Goal: Task Accomplishment & Management: Manage account settings

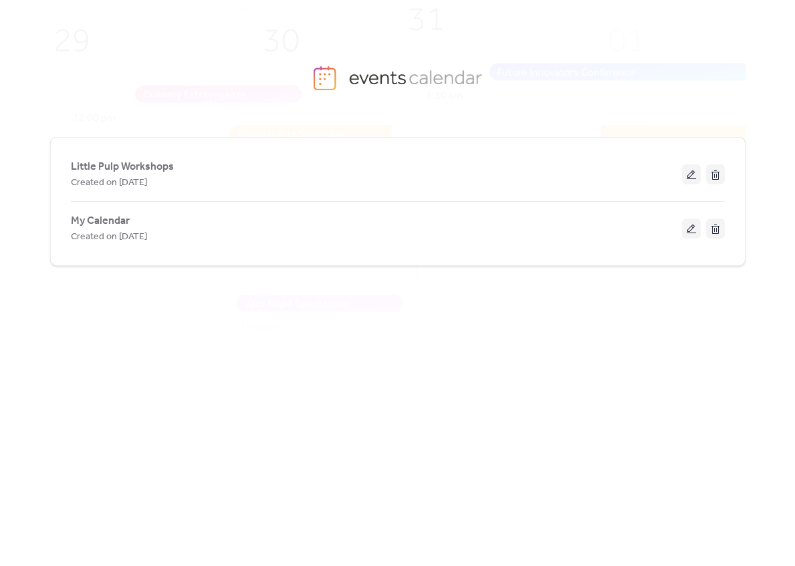
click at [108, 219] on span "My Calendar" at bounding box center [100, 221] width 59 height 16
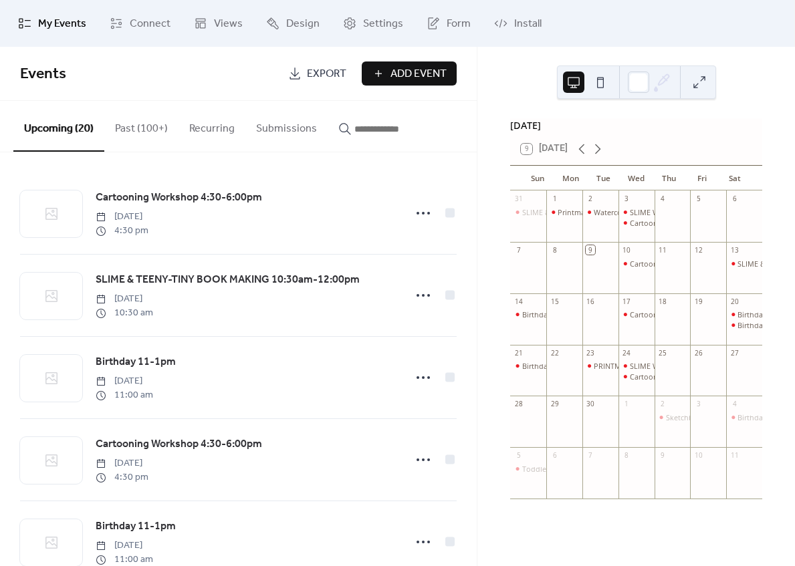
click at [153, 132] on button "Past (100+)" at bounding box center [141, 125] width 74 height 49
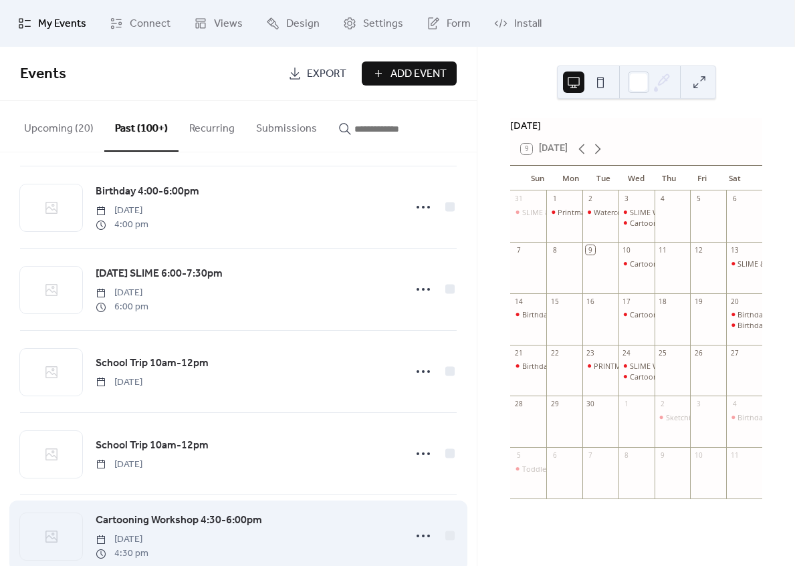
scroll to position [1849, 0]
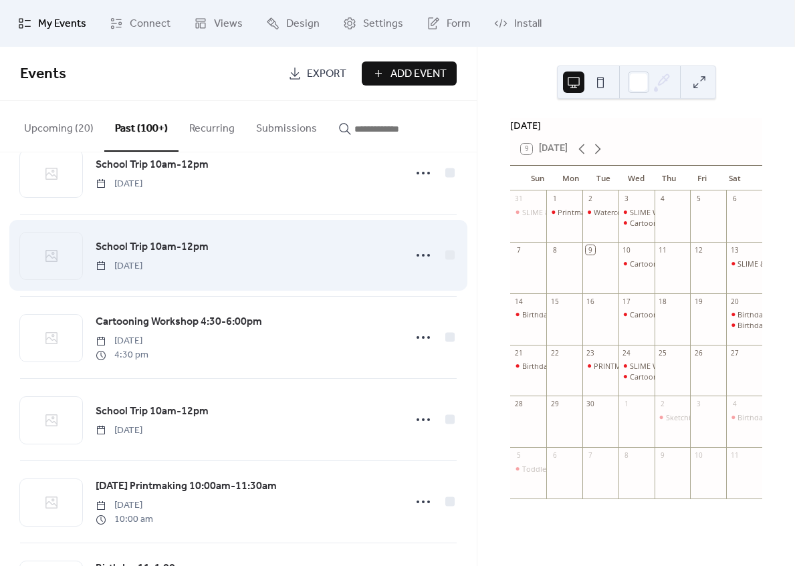
click at [137, 249] on span "School Trip 10am-12pm" at bounding box center [152, 247] width 113 height 16
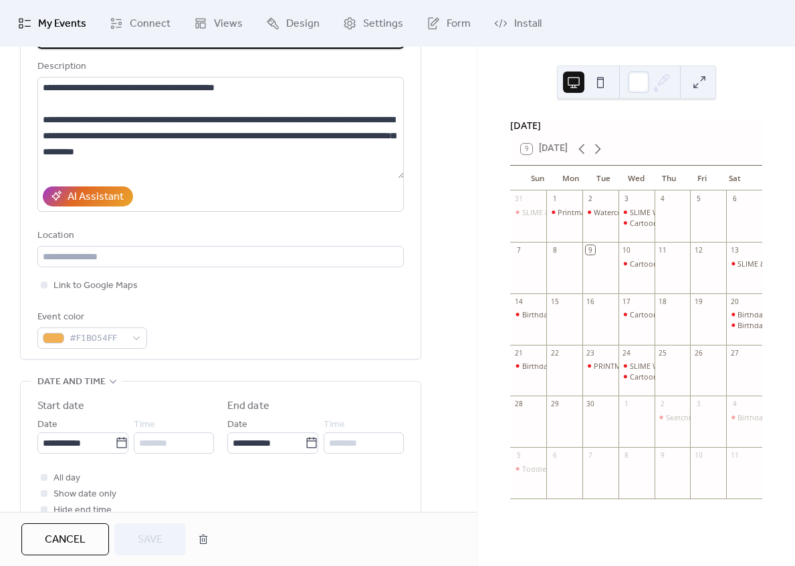
scroll to position [130, 0]
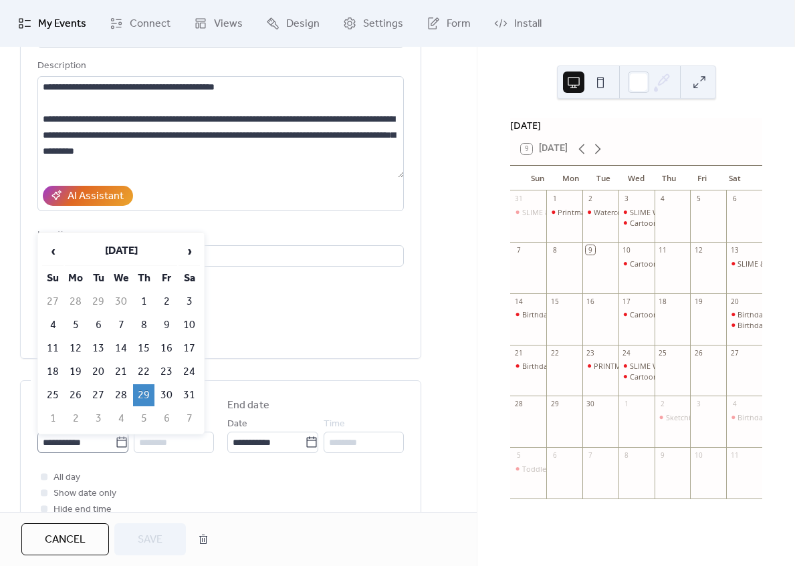
click at [115, 439] on icon at bounding box center [121, 442] width 13 height 13
click at [115, 439] on input "**********" at bounding box center [76, 442] width 78 height 21
click at [197, 253] on span "›" at bounding box center [189, 251] width 20 height 27
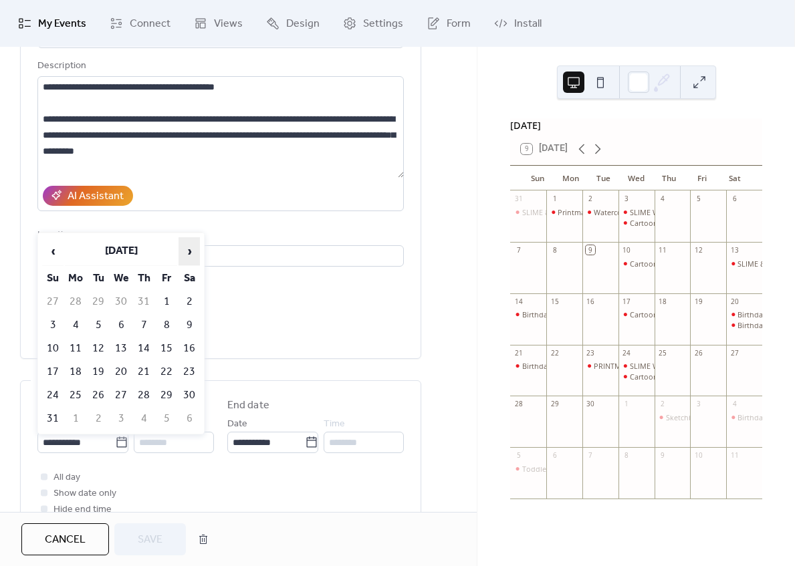
click at [197, 253] on span "›" at bounding box center [189, 251] width 20 height 27
click at [196, 253] on span "›" at bounding box center [189, 251] width 20 height 27
click at [118, 321] on td "8" at bounding box center [120, 325] width 21 height 22
type input "**********"
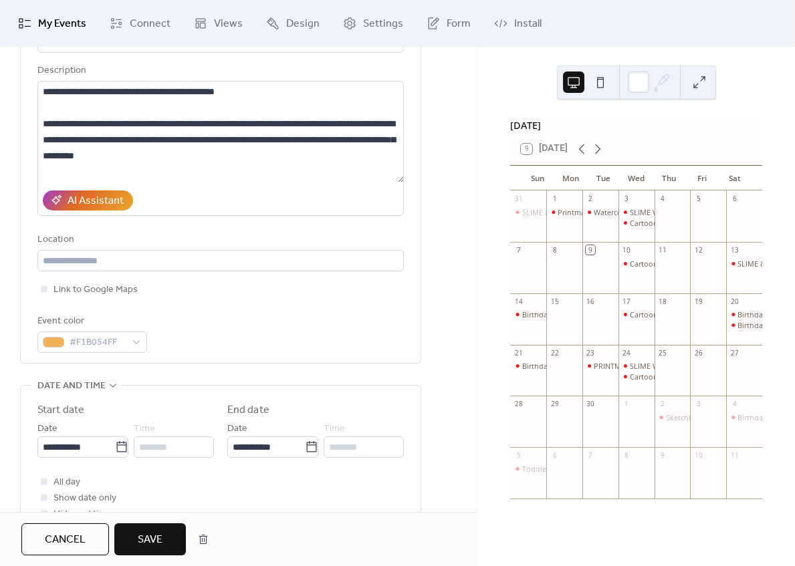
scroll to position [127, 0]
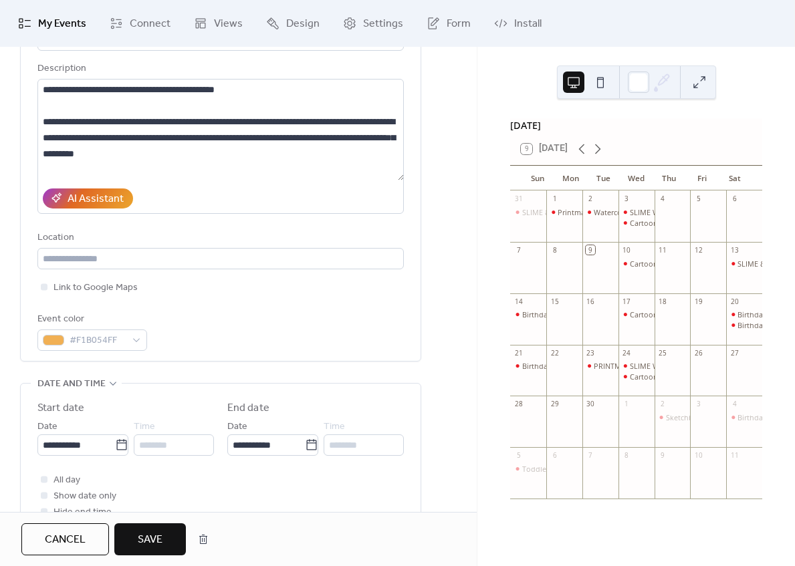
click at [162, 540] on span "Save" at bounding box center [150, 540] width 25 height 16
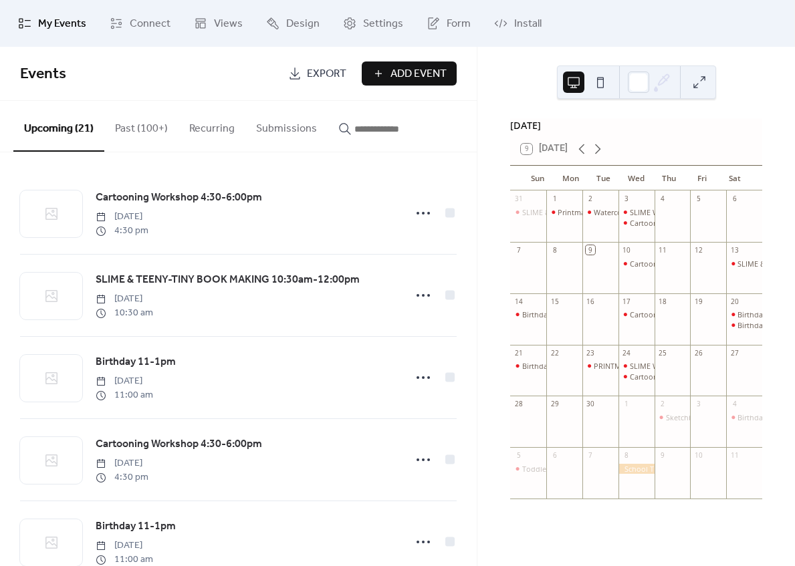
click at [127, 124] on button "Past (100+)" at bounding box center [141, 125] width 74 height 49
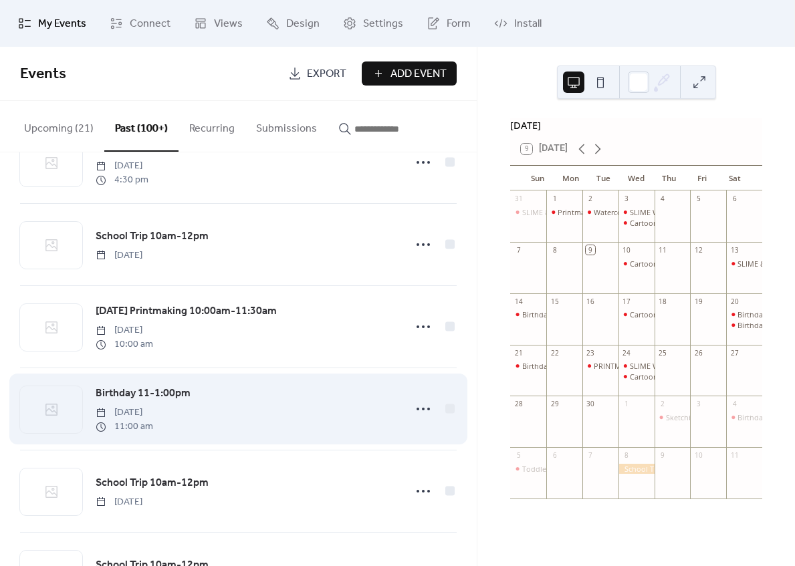
scroll to position [2016, 0]
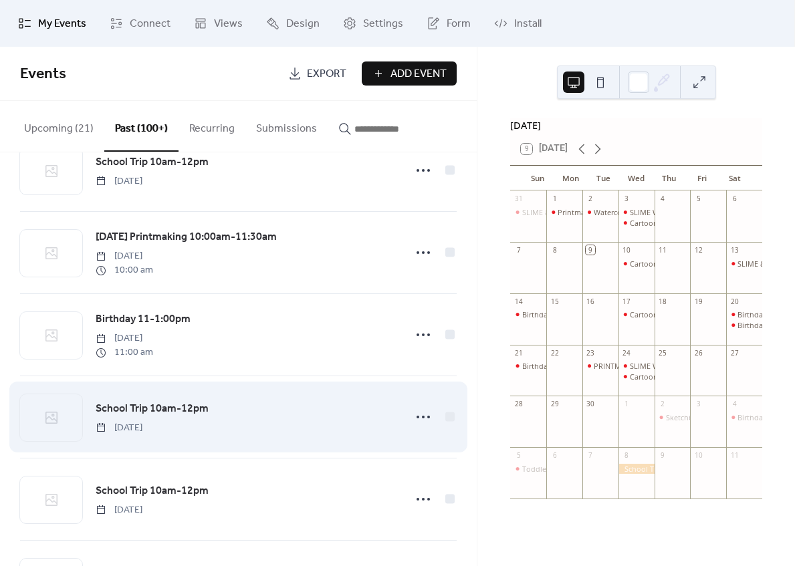
click at [145, 409] on span "School Trip 10am-12pm" at bounding box center [152, 409] width 113 height 16
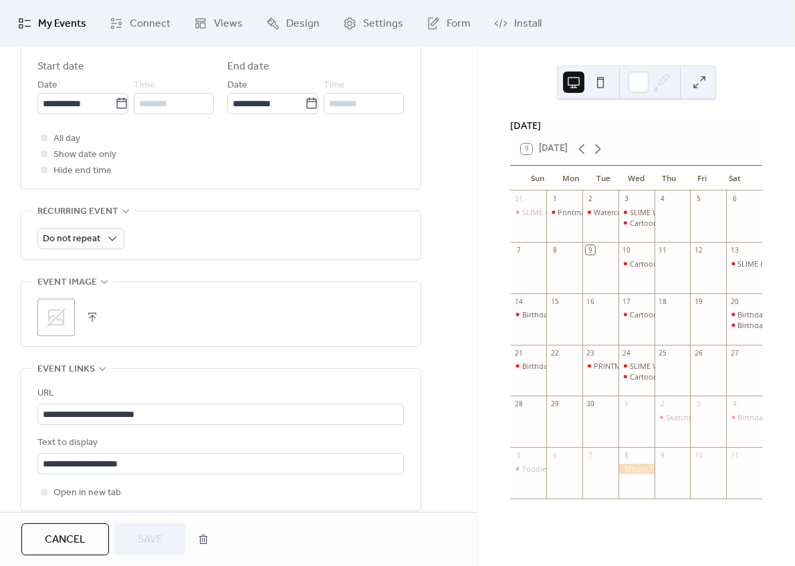
scroll to position [468, 0]
click at [115, 110] on icon at bounding box center [121, 104] width 13 height 13
click at [115, 110] on input "**********" at bounding box center [76, 104] width 78 height 21
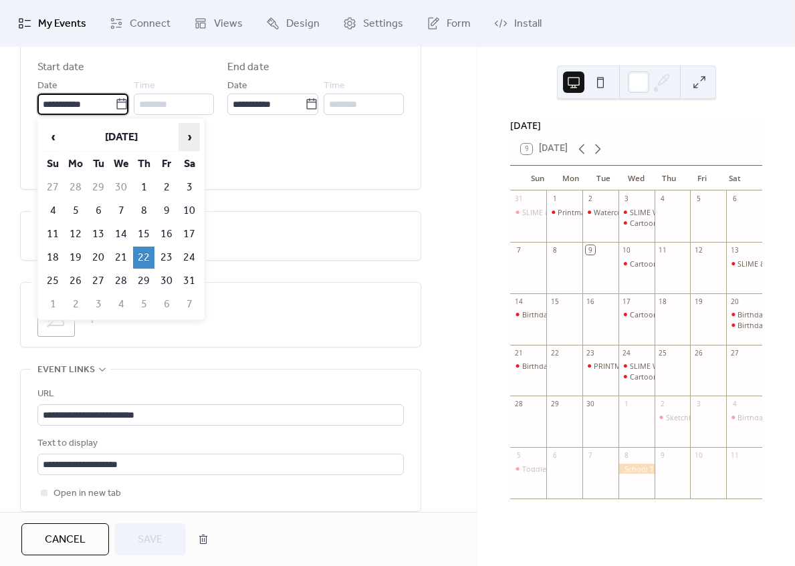
click at [191, 145] on span "›" at bounding box center [189, 137] width 20 height 27
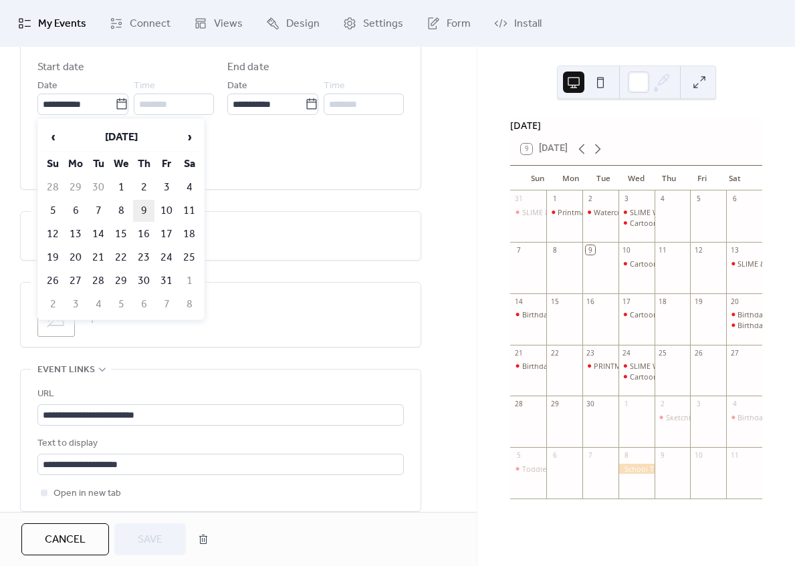
click at [147, 210] on td "9" at bounding box center [143, 211] width 21 height 22
type input "**********"
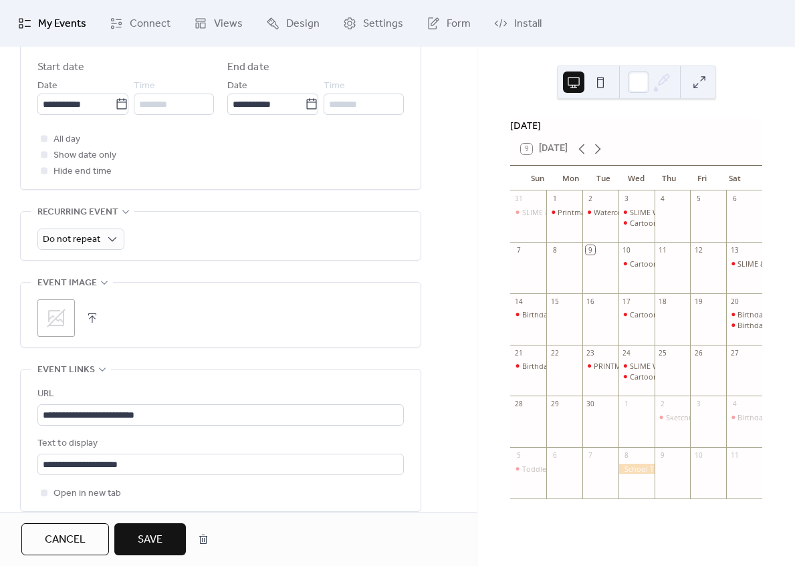
click at [146, 538] on span "Save" at bounding box center [150, 540] width 25 height 16
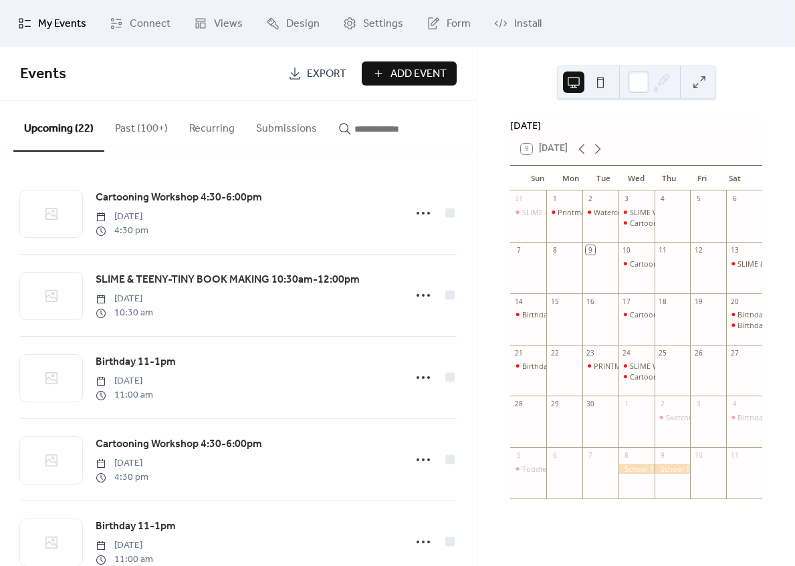
click at [142, 130] on button "Past (100+)" at bounding box center [141, 125] width 74 height 49
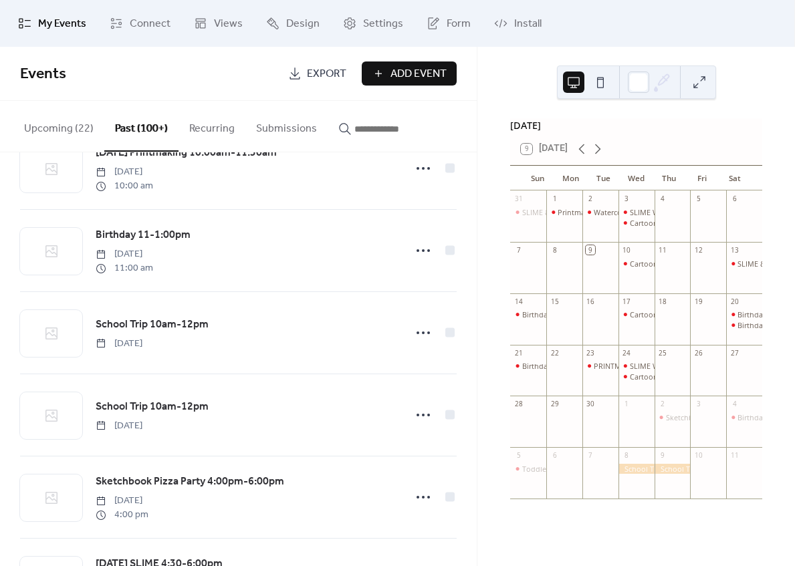
scroll to position [2832, 0]
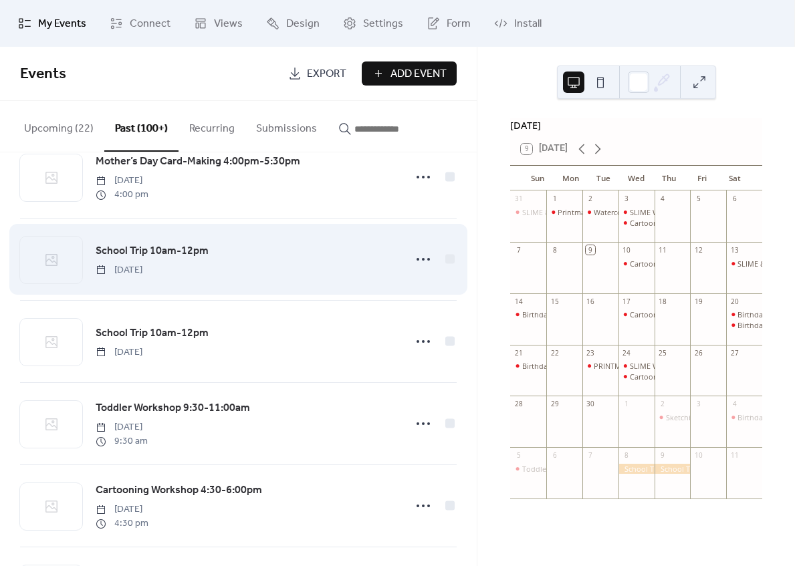
click at [139, 257] on span "School Trip 10am-12pm" at bounding box center [152, 251] width 113 height 16
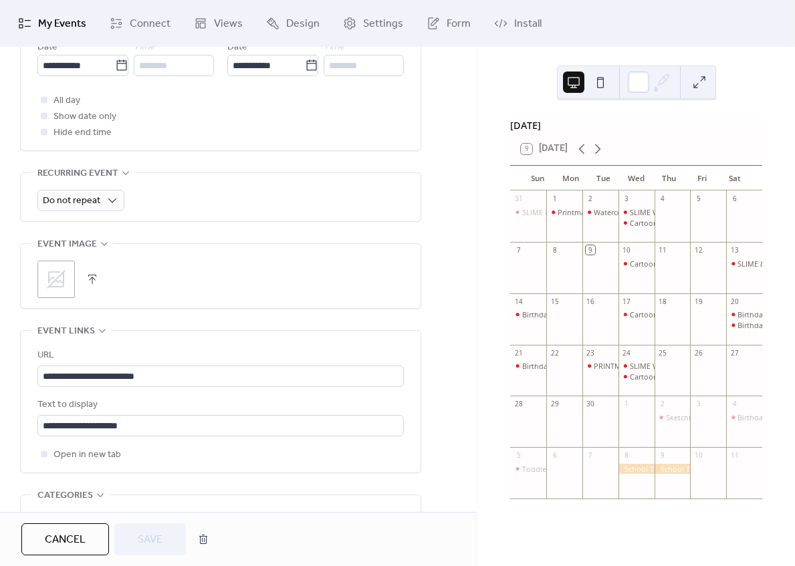
scroll to position [438, 0]
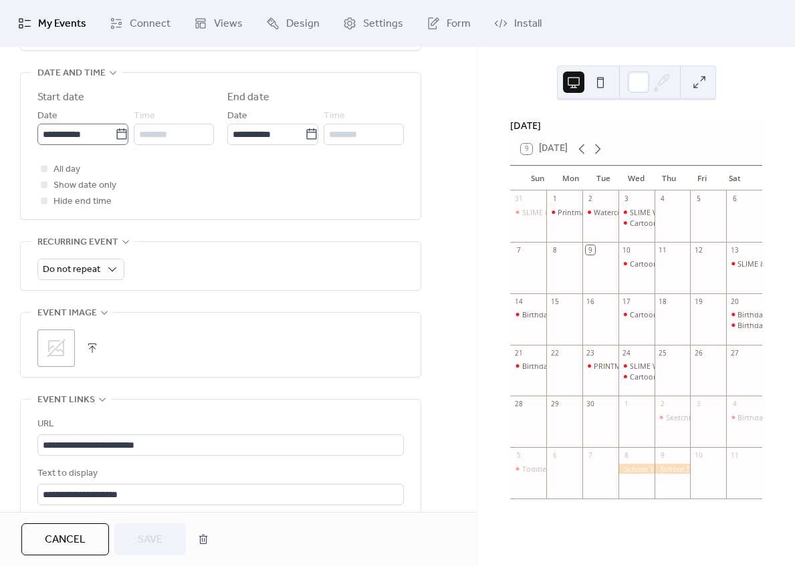
click at [118, 135] on icon at bounding box center [121, 134] width 13 height 13
click at [115, 135] on input "**********" at bounding box center [76, 134] width 78 height 21
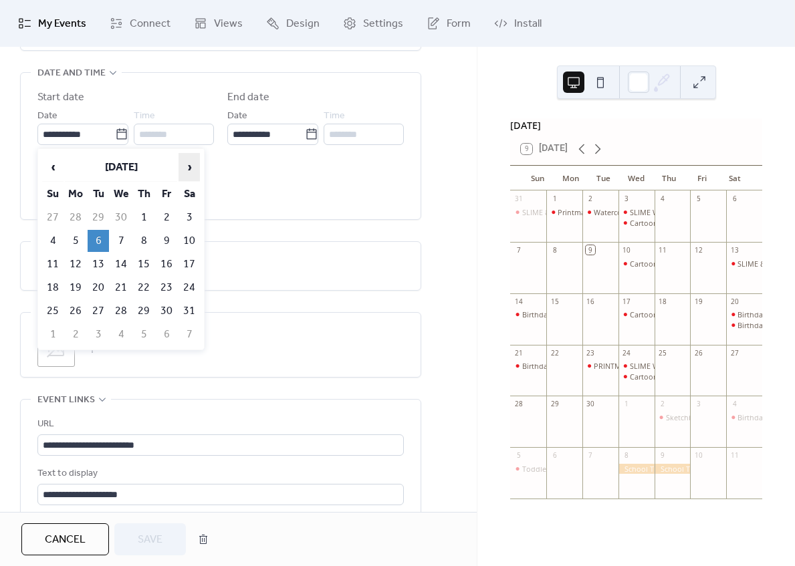
click at [193, 162] on span "›" at bounding box center [189, 167] width 20 height 27
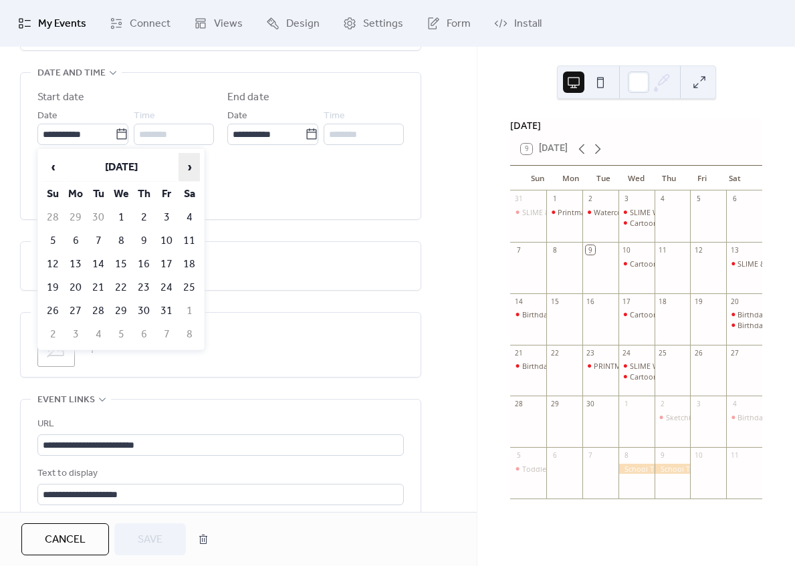
click at [193, 162] on span "›" at bounding box center [189, 167] width 20 height 27
click at [60, 167] on span "‹" at bounding box center [53, 167] width 20 height 27
click at [121, 261] on td "15" at bounding box center [120, 264] width 21 height 22
type input "**********"
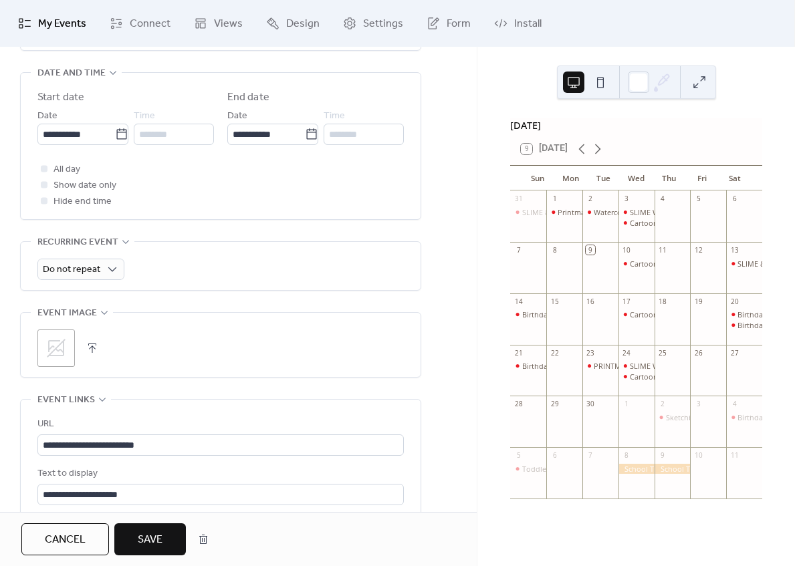
drag, startPoint x: 159, startPoint y: 537, endPoint x: 188, endPoint y: 387, distance: 152.5
click at [159, 537] on span "Save" at bounding box center [150, 540] width 25 height 16
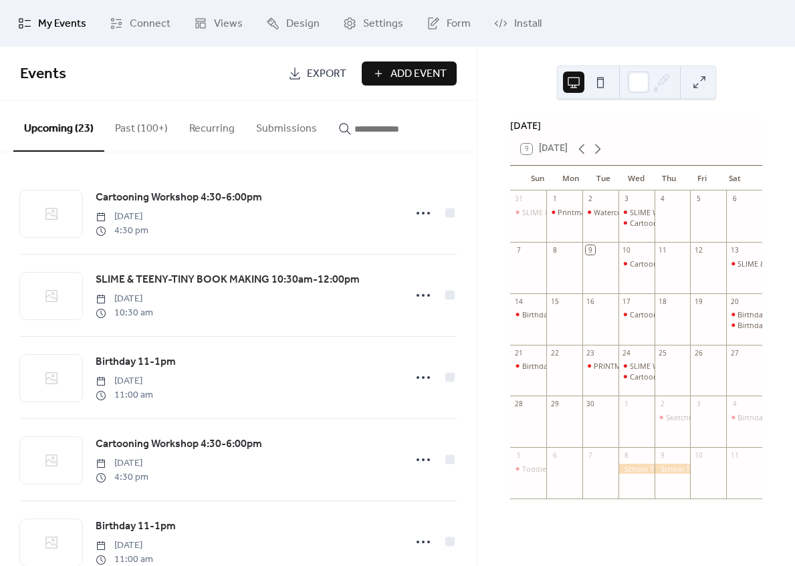
click at [135, 134] on button "Past (100+)" at bounding box center [141, 125] width 74 height 49
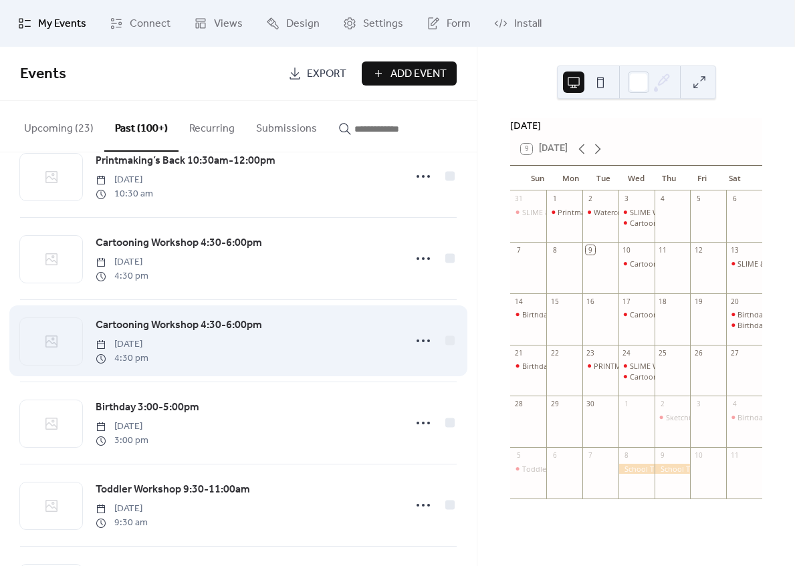
scroll to position [1524, 0]
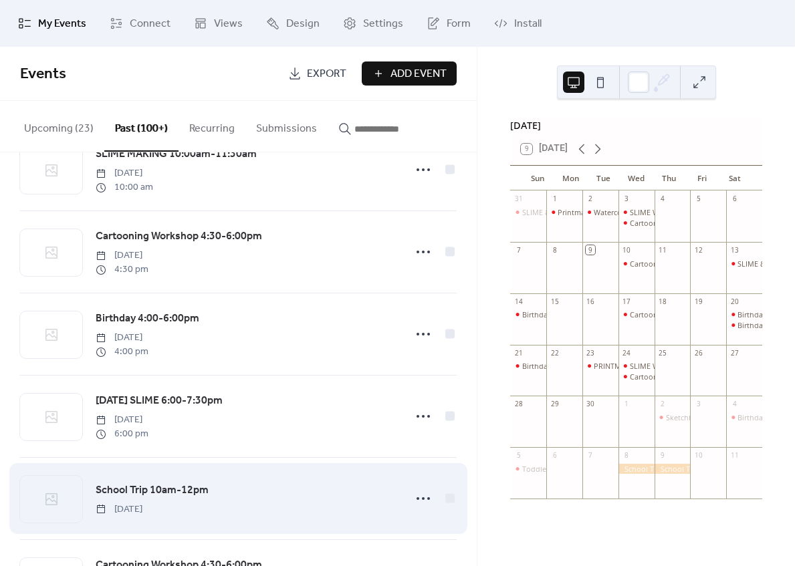
click at [158, 494] on span "School Trip 10am-12pm" at bounding box center [152, 491] width 113 height 16
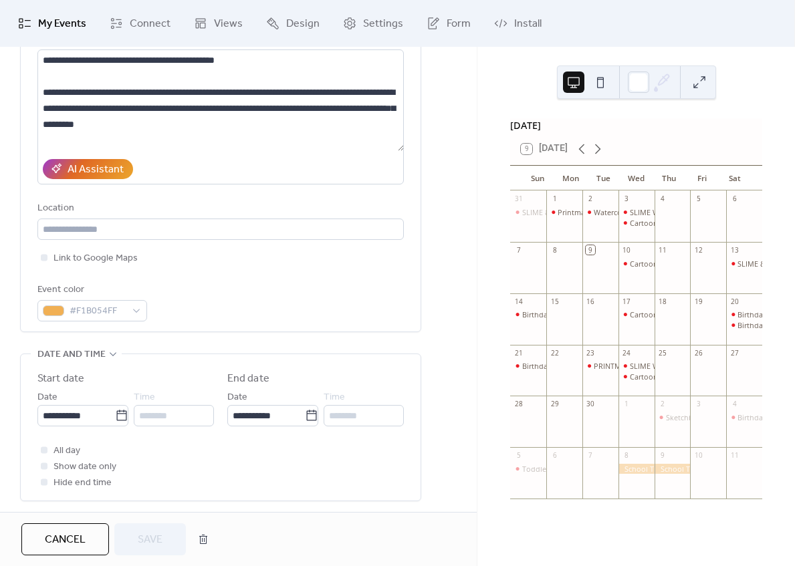
scroll to position [168, 0]
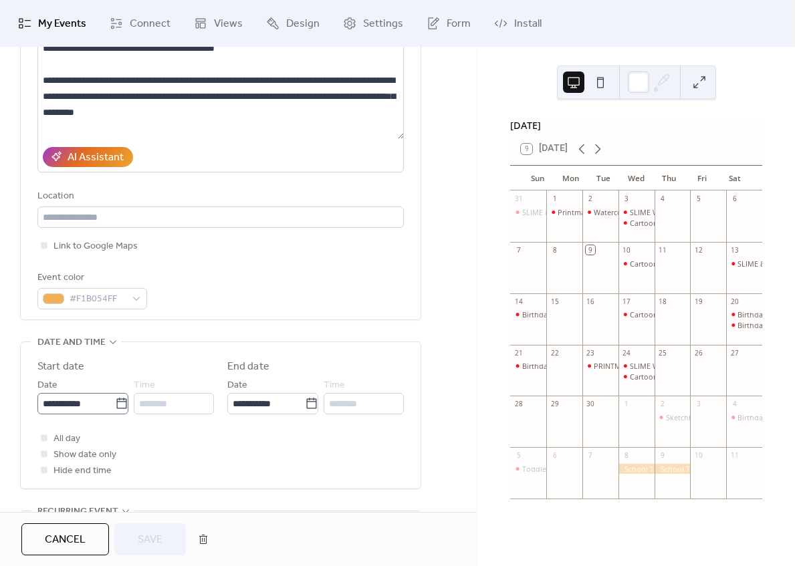
click at [116, 402] on icon at bounding box center [121, 403] width 13 height 13
click at [115, 402] on input "**********" at bounding box center [76, 403] width 78 height 21
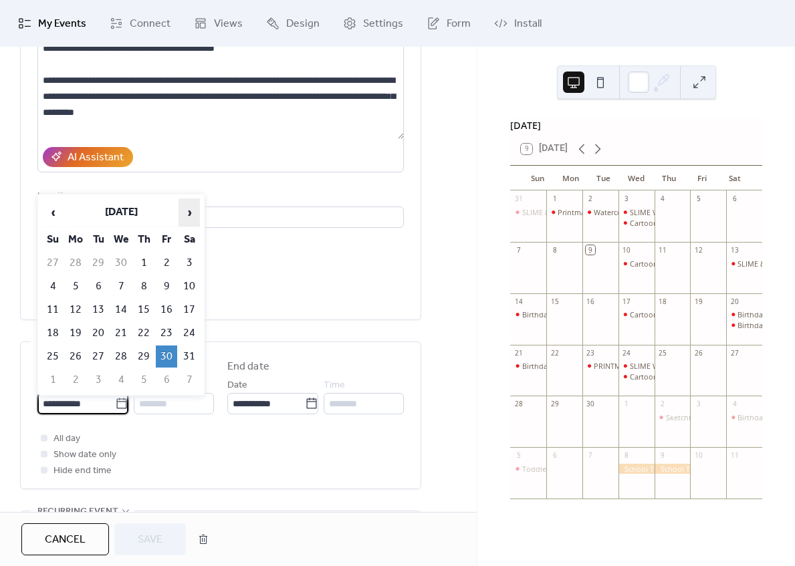
click at [188, 216] on span "›" at bounding box center [189, 212] width 20 height 27
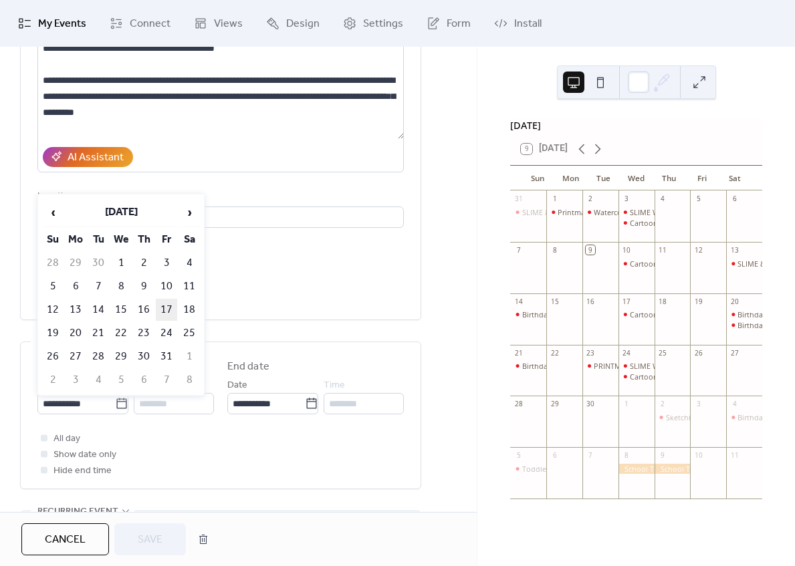
click at [168, 306] on td "17" at bounding box center [166, 310] width 21 height 22
type input "**********"
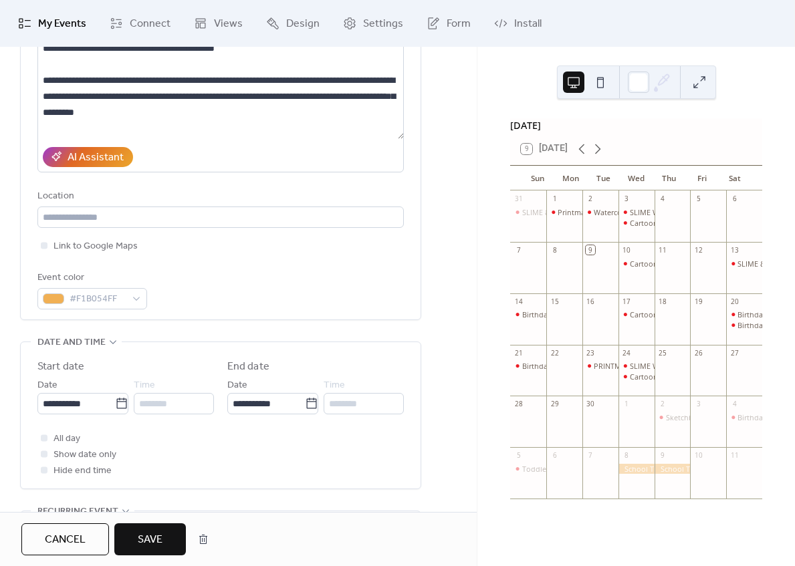
click at [149, 536] on span "Save" at bounding box center [150, 540] width 25 height 16
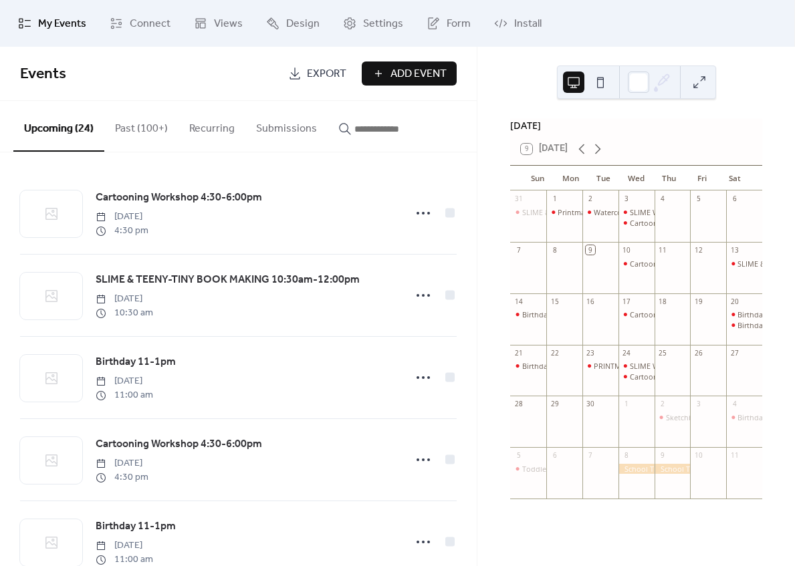
click at [137, 132] on button "Past (100+)" at bounding box center [141, 125] width 74 height 49
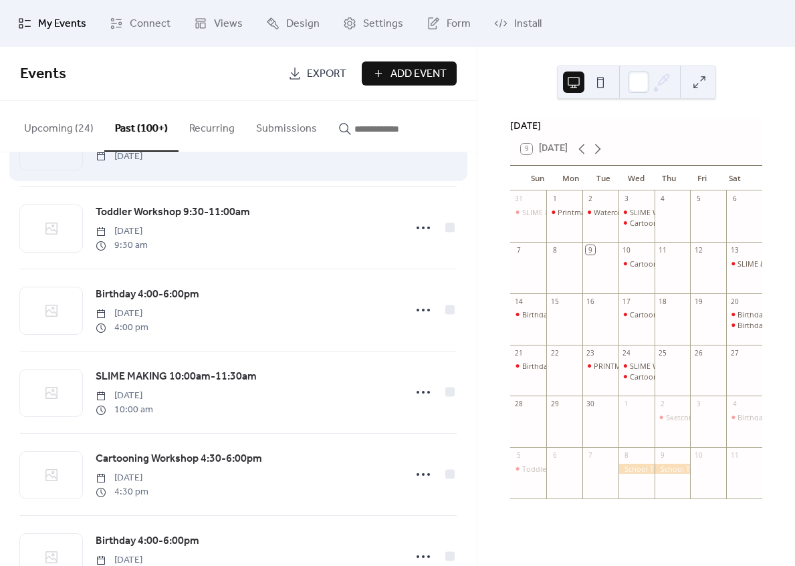
scroll to position [1712, 0]
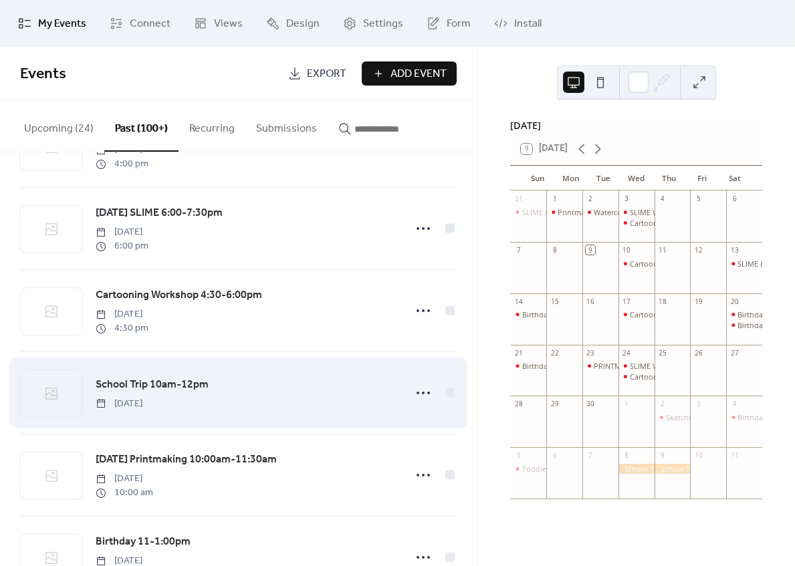
click at [151, 392] on span "School Trip 10am-12pm" at bounding box center [152, 385] width 113 height 16
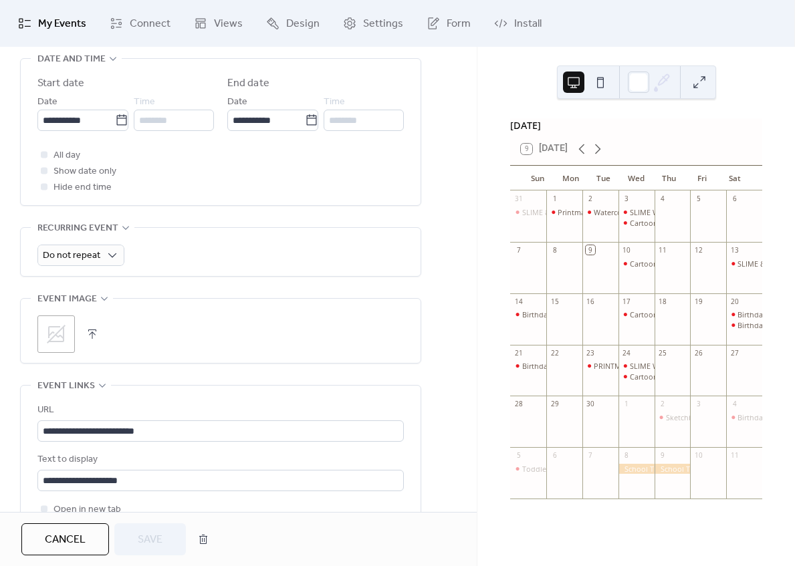
scroll to position [451, 0]
click at [118, 120] on icon at bounding box center [121, 121] width 10 height 11
click at [115, 120] on input "**********" at bounding box center [76, 121] width 78 height 21
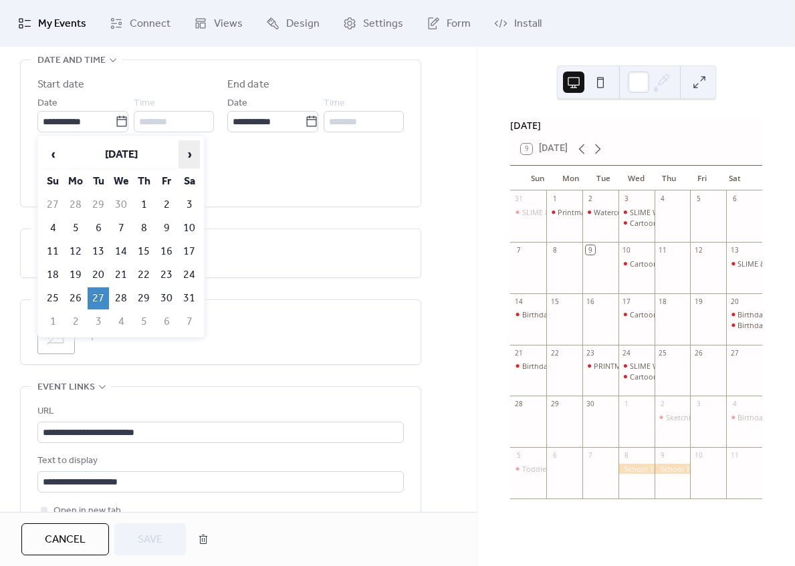
click at [193, 151] on span "›" at bounding box center [189, 154] width 20 height 27
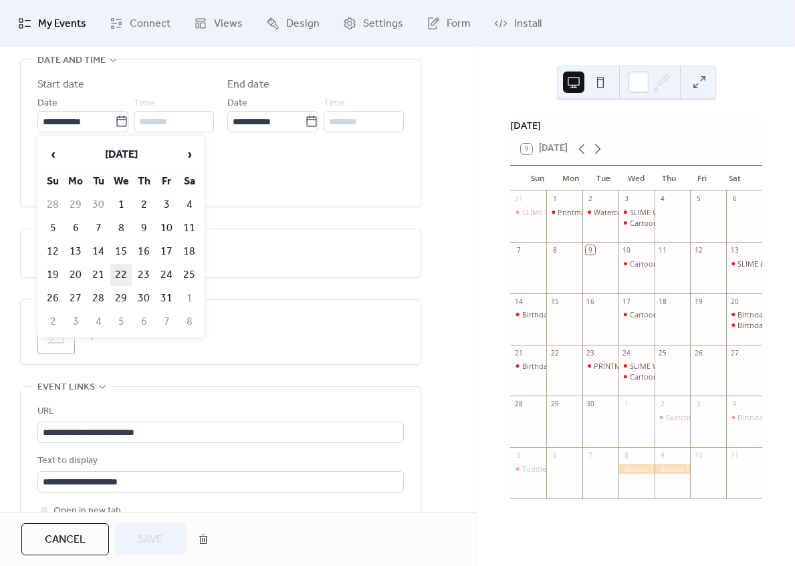
click at [120, 271] on td "22" at bounding box center [120, 275] width 21 height 22
type input "**********"
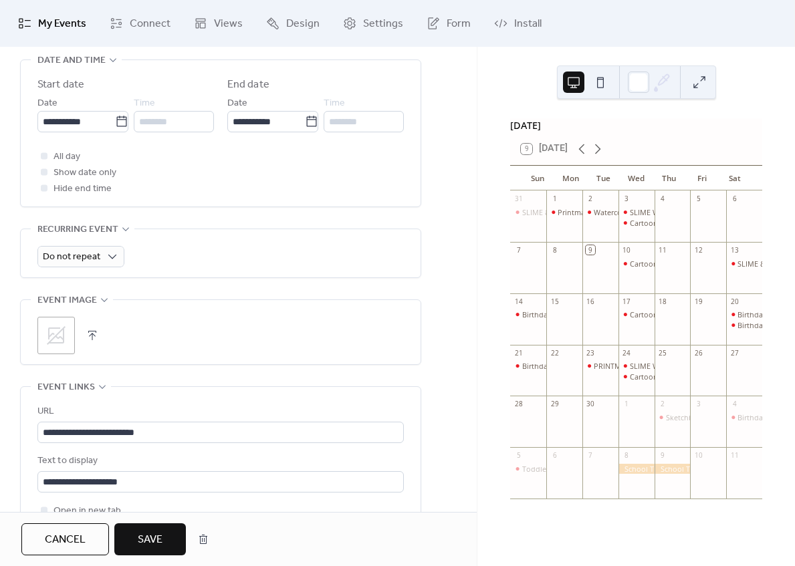
click at [164, 541] on button "Save" at bounding box center [150, 539] width 72 height 32
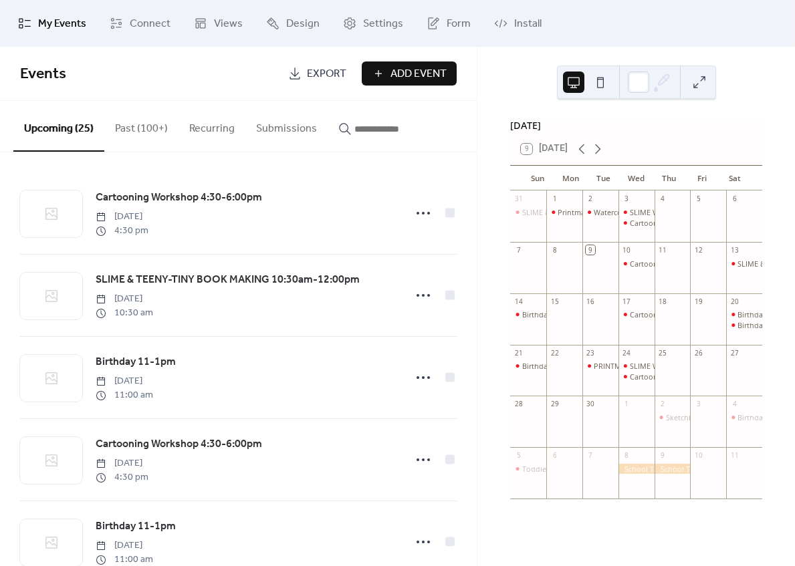
click at [132, 130] on button "Past (100+)" at bounding box center [141, 125] width 74 height 49
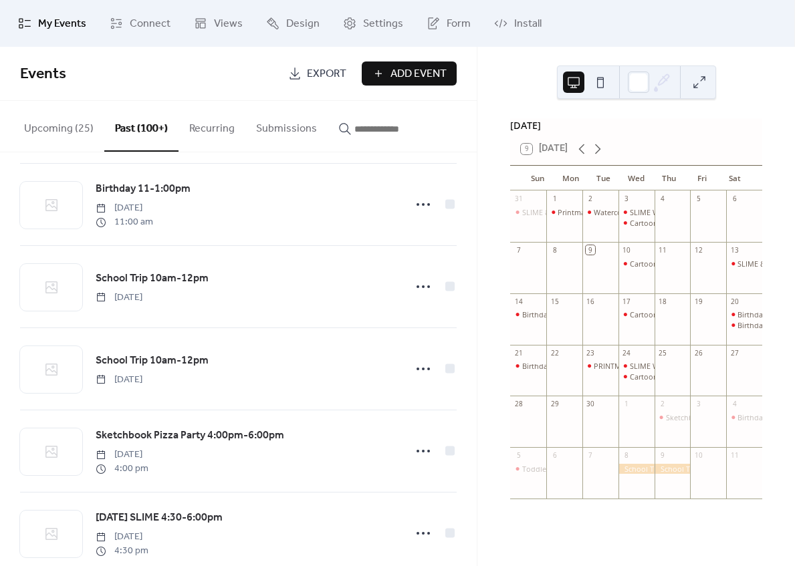
scroll to position [2101, 0]
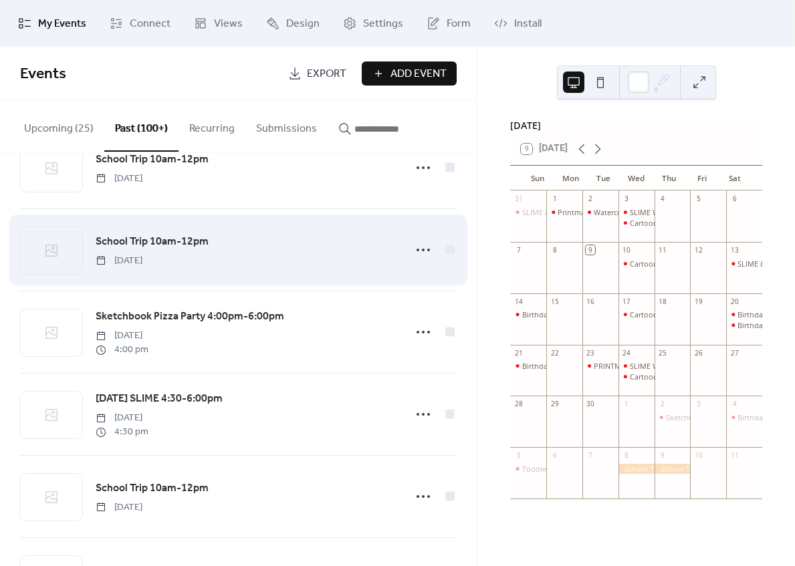
click at [134, 250] on span "School Trip 10am-12pm" at bounding box center [152, 242] width 113 height 16
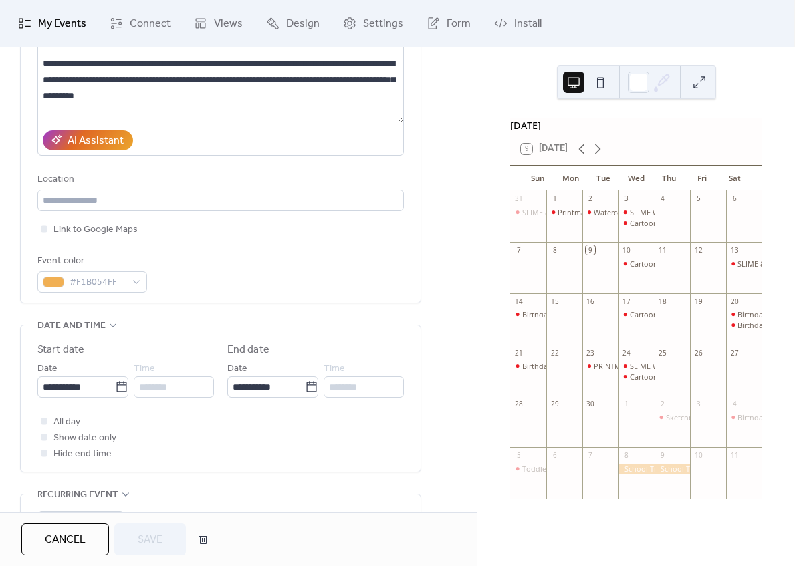
scroll to position [179, 0]
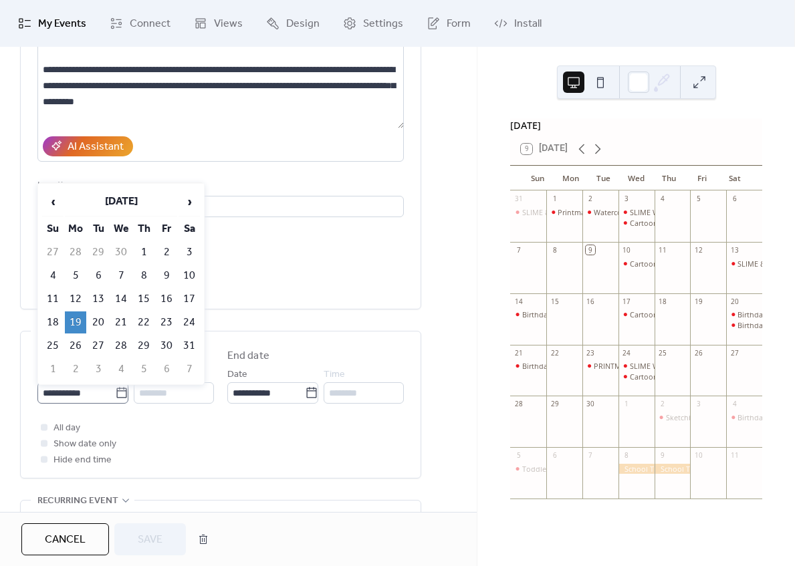
click at [120, 389] on icon at bounding box center [121, 392] width 13 height 13
click at [115, 389] on input "**********" at bounding box center [76, 392] width 78 height 21
click at [187, 202] on span "›" at bounding box center [189, 202] width 20 height 27
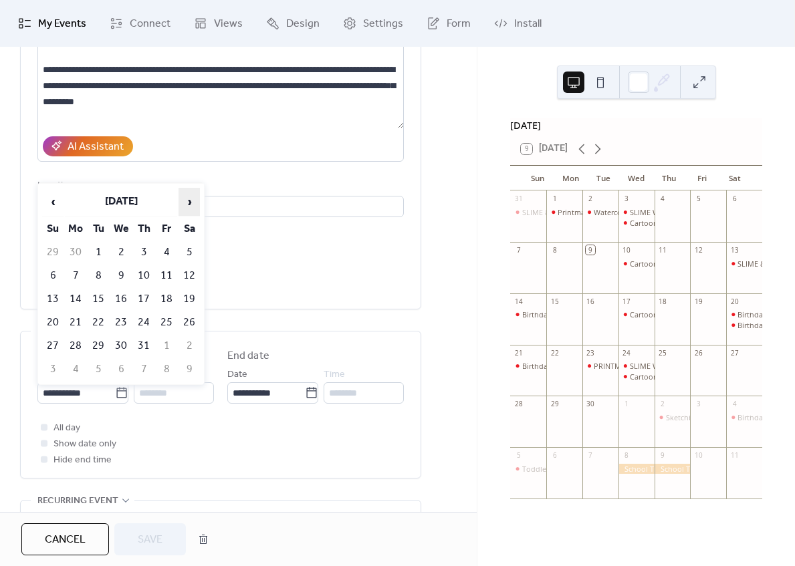
click at [187, 202] on span "›" at bounding box center [189, 202] width 20 height 27
click at [148, 319] on td "23" at bounding box center [143, 323] width 21 height 22
type input "**********"
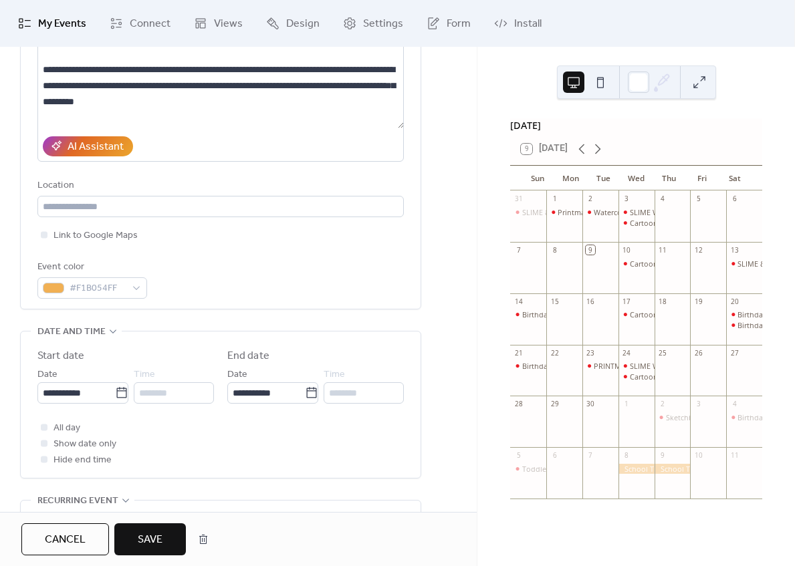
click at [160, 537] on span "Save" at bounding box center [150, 540] width 25 height 16
